Goal: Find specific page/section: Find specific page/section

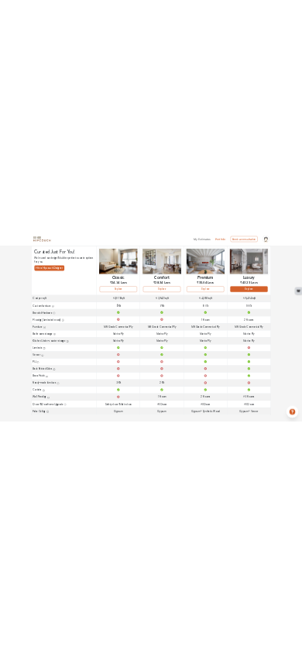
scroll to position [105, 0]
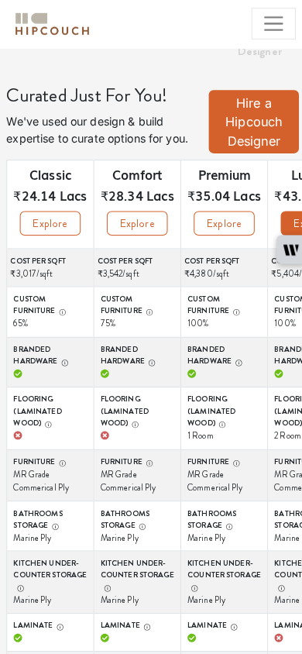
click at [66, 309] on icon "button" at bounding box center [64, 306] width 8 height 8
click at [63, 304] on icon "button" at bounding box center [64, 306] width 8 height 8
click at [65, 307] on icon "button" at bounding box center [64, 306] width 1 height 3
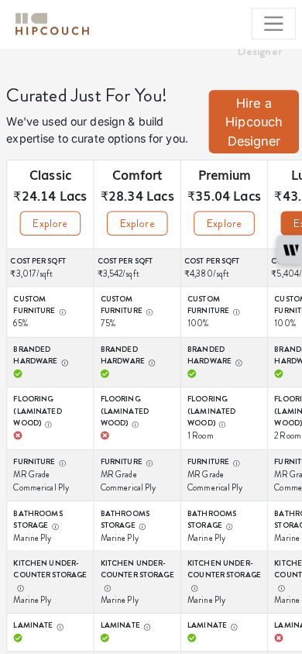
click at [67, 357] on icon "button" at bounding box center [67, 355] width 1 height 3
click at [50, 417] on icon "button" at bounding box center [51, 416] width 8 height 8
click at [33, 415] on label "Flooring (Laminated wood)" at bounding box center [52, 403] width 72 height 35
click at [43, 415] on button "Flooring (Laminated wood)" at bounding box center [48, 415] width 11 height 12
click at [33, 398] on label "Flooring (Laminated wood)" at bounding box center [52, 403] width 72 height 35
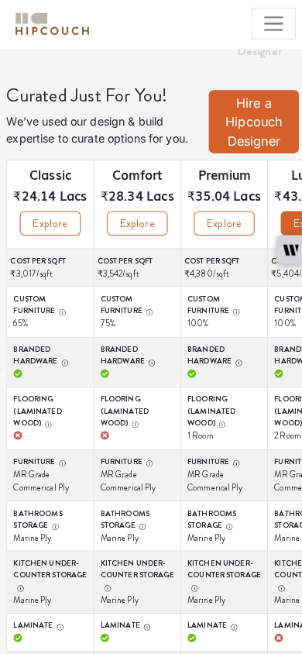
click at [43, 409] on button "Flooring (Laminated wood)" at bounding box center [48, 415] width 11 height 12
click at [66, 453] on icon "button" at bounding box center [64, 454] width 8 height 8
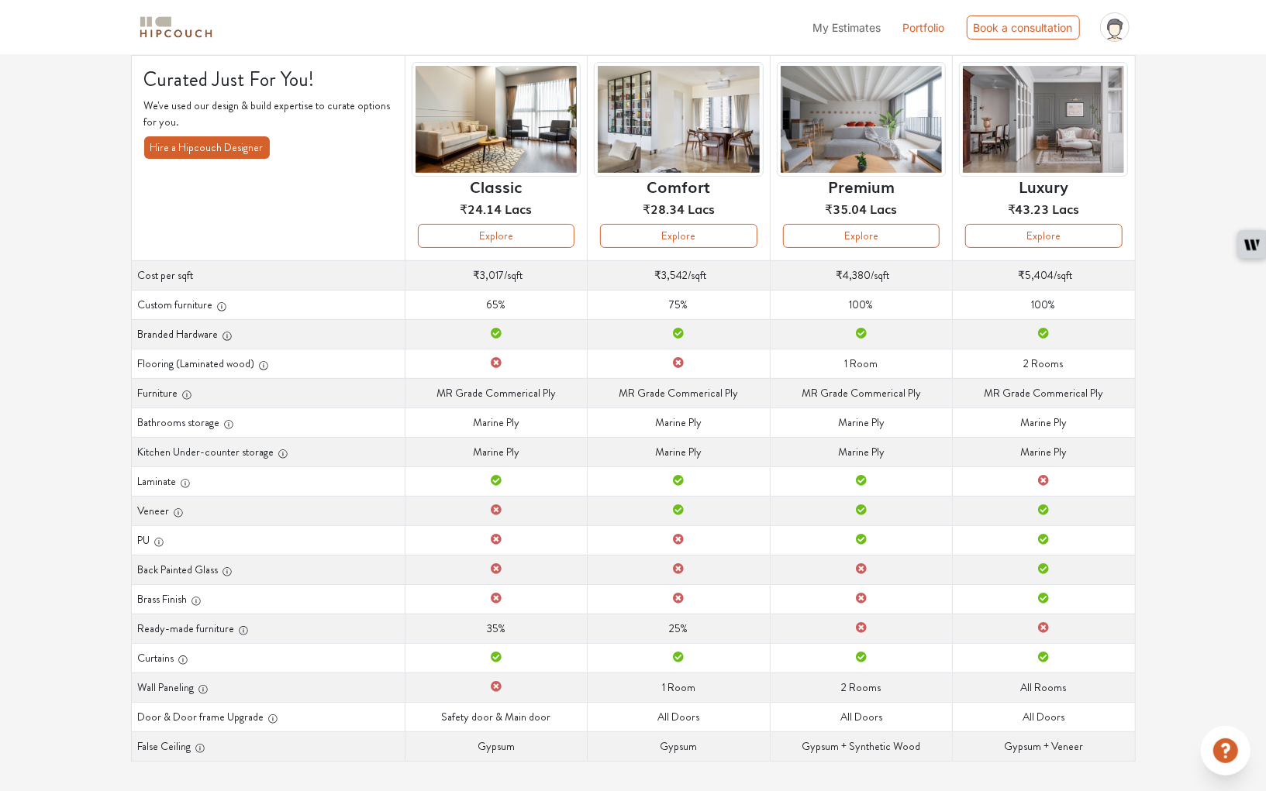
click at [219, 305] on icon "button" at bounding box center [221, 307] width 11 height 11
click at [21, 220] on div "Options Summary Details Speak to a Hipcouch Designer Curated Just For You! We'v…" at bounding box center [633, 374] width 1266 height 850
